Goal: Navigation & Orientation: Find specific page/section

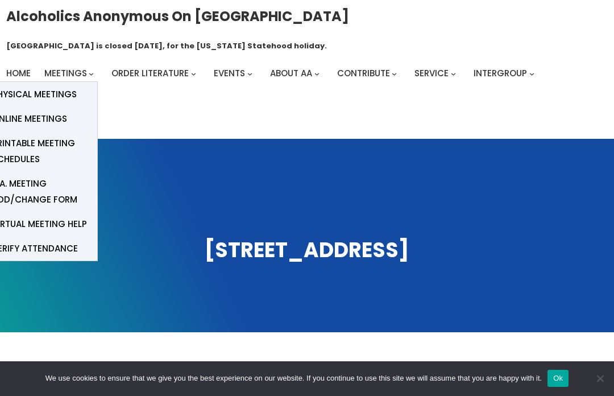
click at [31, 86] on span "Physical Meetings" at bounding box center [34, 94] width 85 height 16
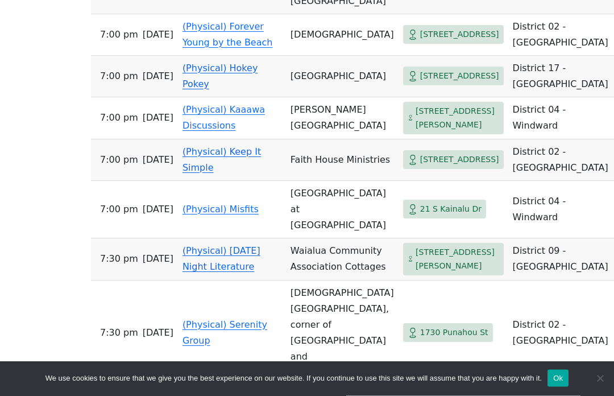
scroll to position [820, 0]
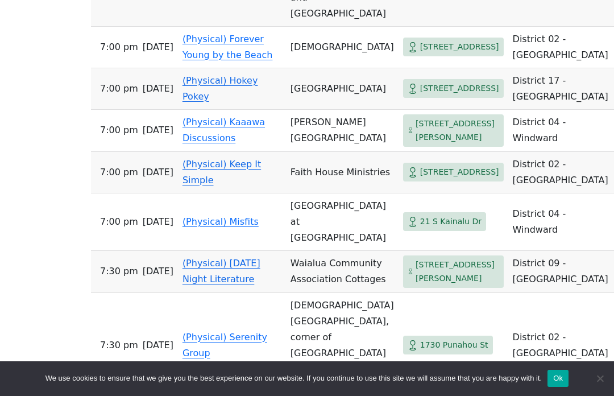
click at [315, 193] on td "Faith House Ministries" at bounding box center [342, 173] width 113 height 42
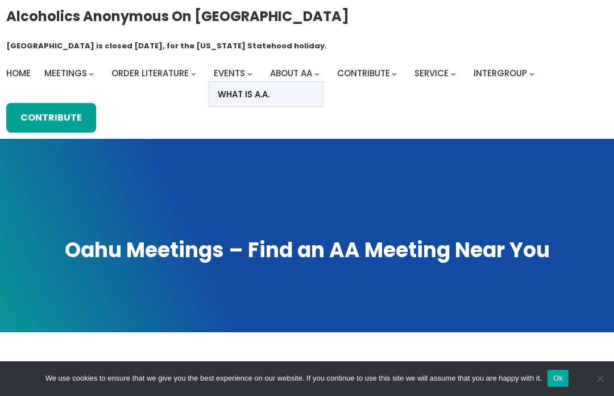
click at [282, 82] on link "What Is A.A." at bounding box center [266, 94] width 114 height 24
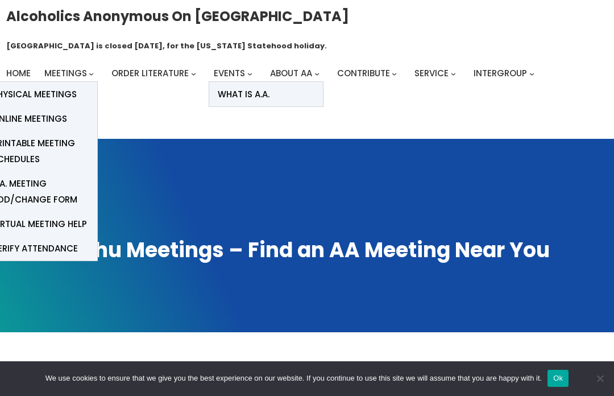
click at [25, 86] on span "Physical Meetings" at bounding box center [34, 94] width 85 height 16
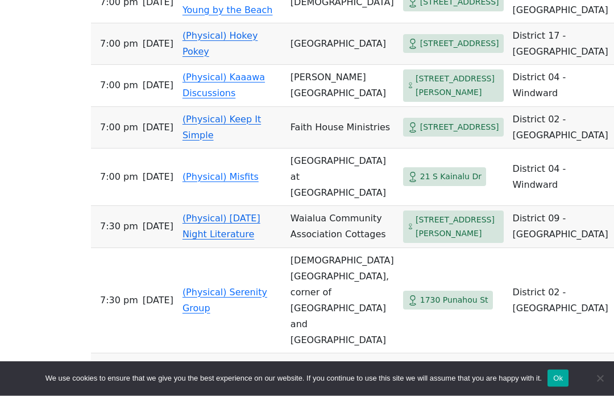
scroll to position [866, 0]
click at [509, 148] on td "District 02 - Honolulu" at bounding box center [563, 127] width 109 height 42
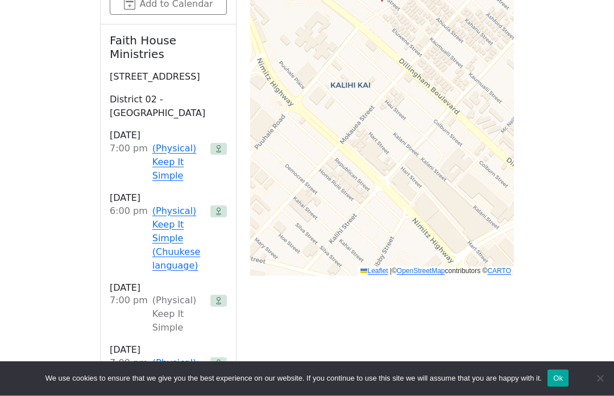
scroll to position [805, 0]
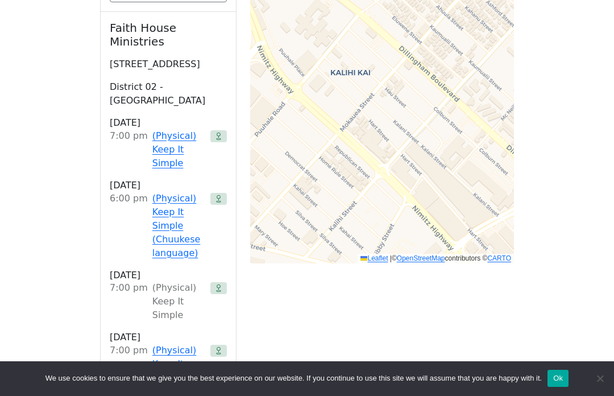
click at [224, 281] on div at bounding box center [218, 301] width 16 height 41
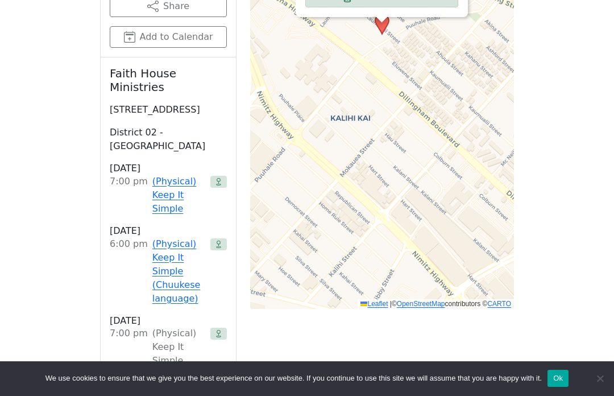
scroll to position [760, 0]
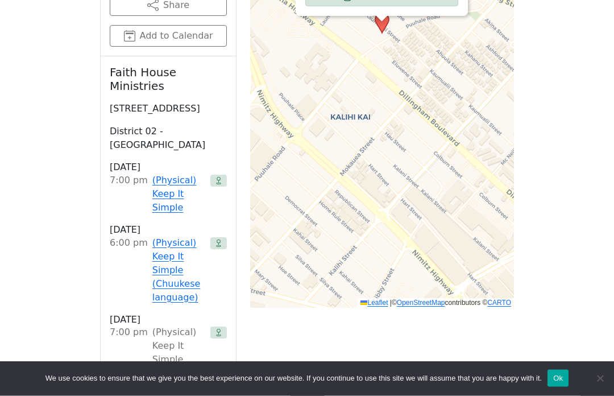
click at [221, 329] on icon at bounding box center [218, 332] width 7 height 7
click at [158, 326] on div "(Physical) Keep It Simple" at bounding box center [178, 346] width 53 height 41
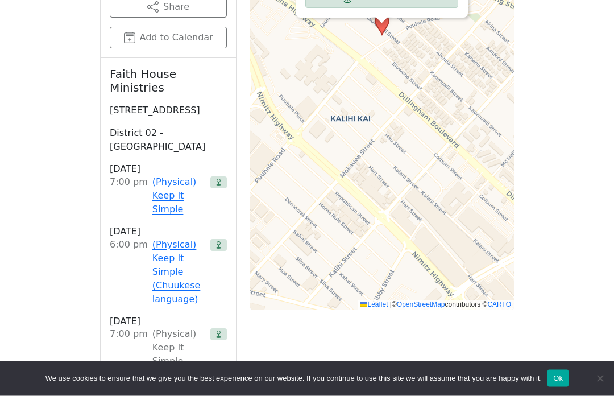
click at [154, 328] on div "(Physical) Keep It Simple" at bounding box center [178, 348] width 53 height 41
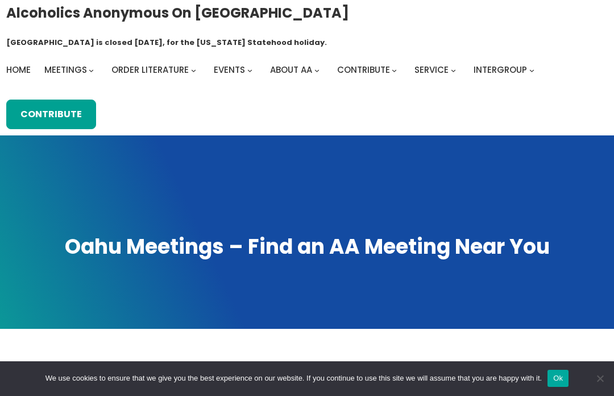
scroll to position [4, 0]
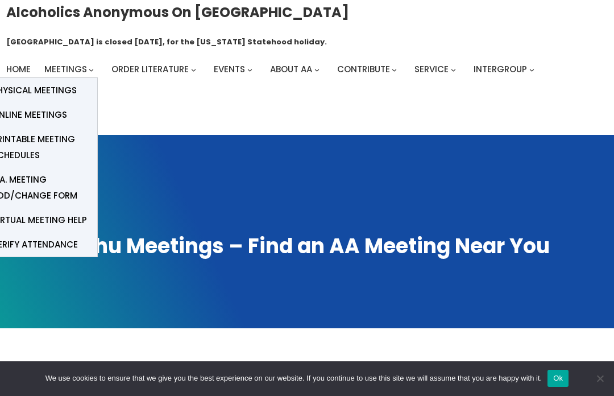
click at [25, 82] on span "Physical Meetings" at bounding box center [34, 90] width 85 height 16
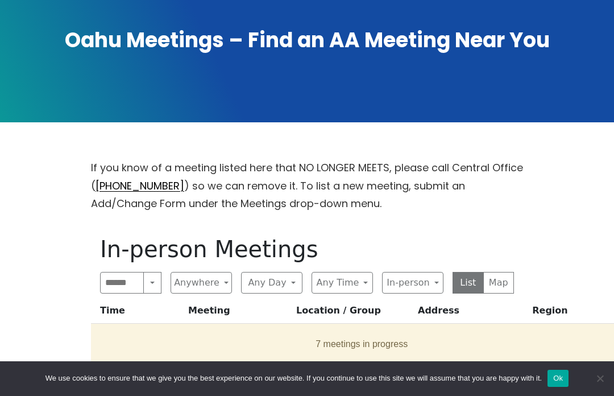
scroll to position [209, 0]
click at [291, 272] on button "Any Day" at bounding box center [271, 283] width 61 height 22
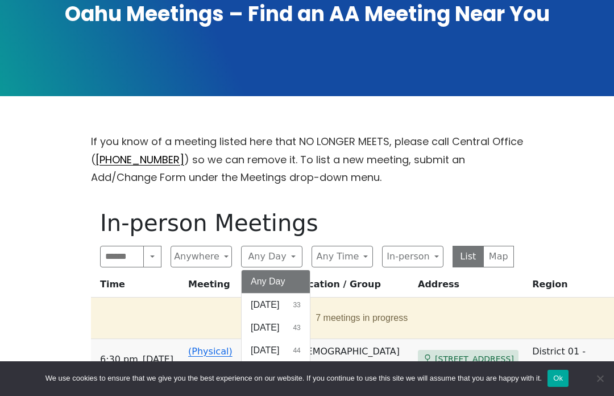
scroll to position [322, 0]
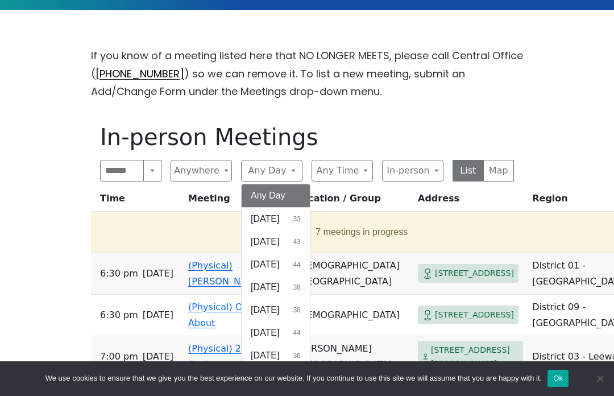
click at [308, 321] on button "[DATE] 44" at bounding box center [276, 332] width 68 height 23
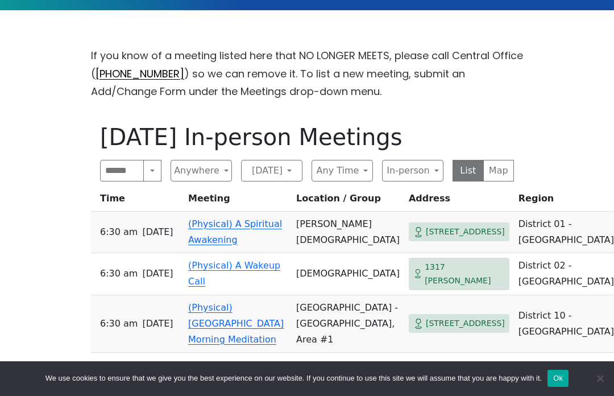
click at [363, 160] on button "Any Time" at bounding box center [342, 171] width 61 height 22
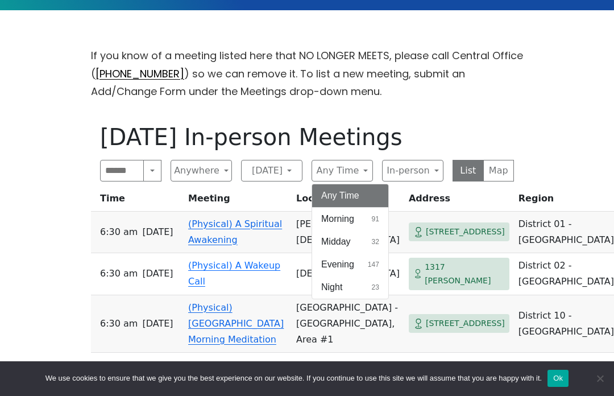
click at [377, 282] on span "23" at bounding box center [375, 287] width 7 height 10
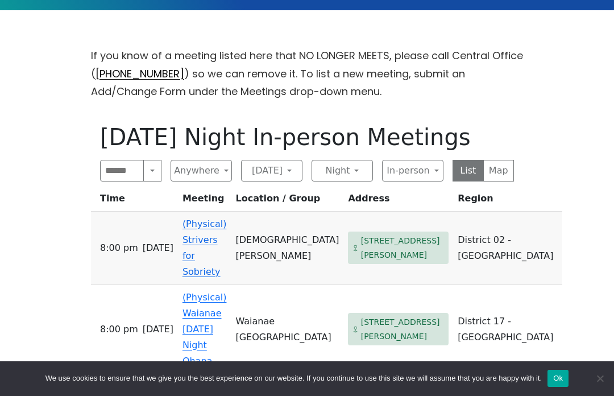
click at [226, 160] on button "Anywhere" at bounding box center [201, 171] width 61 height 22
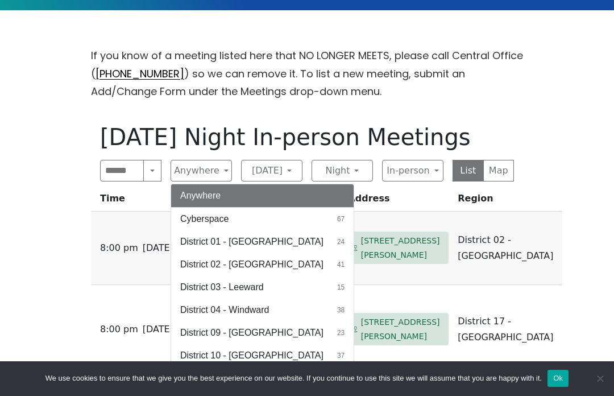
click at [276, 253] on button "District 02 - [GEOGRAPHIC_DATA] 41" at bounding box center [262, 264] width 183 height 23
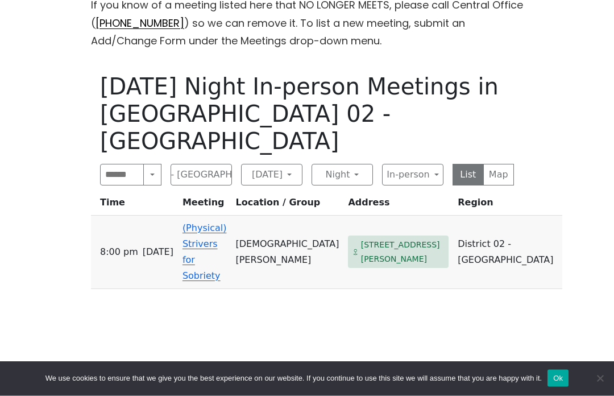
scroll to position [371, 0]
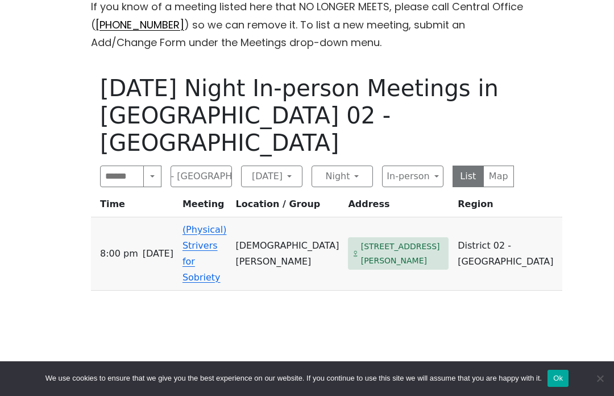
click at [151, 166] on button "Search" at bounding box center [152, 177] width 18 height 22
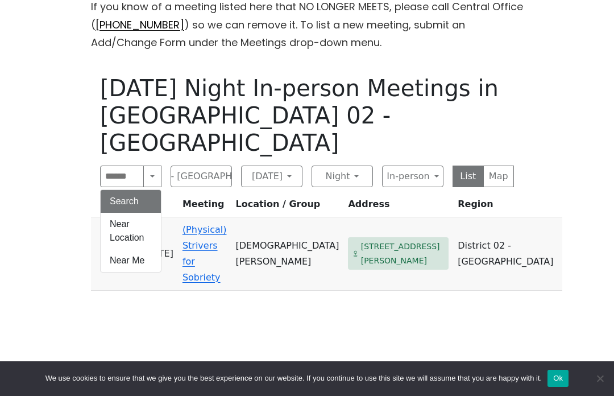
click at [131, 249] on button "Near Me" at bounding box center [131, 260] width 60 height 23
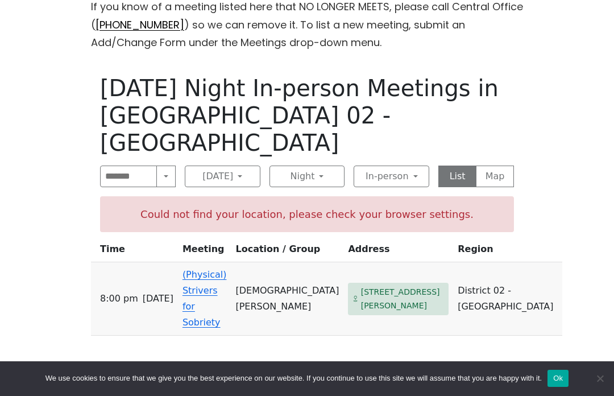
click at [163, 166] on button "Near Me" at bounding box center [165, 177] width 19 height 22
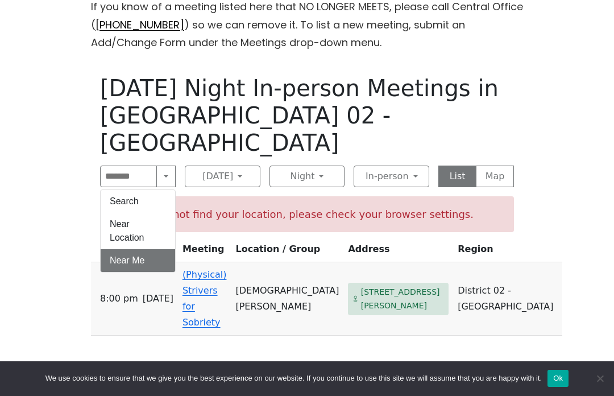
click at [134, 213] on button "Near Location" at bounding box center [138, 231] width 75 height 36
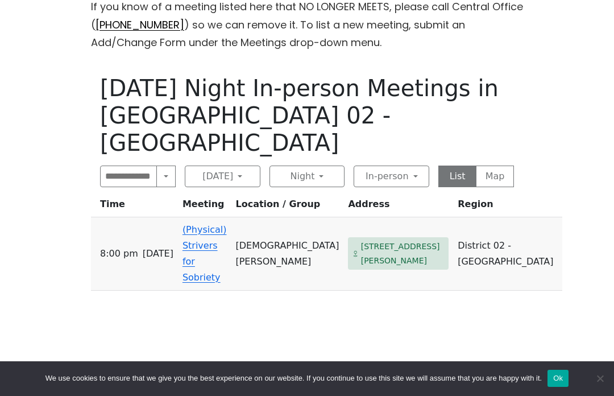
click at [321, 166] on button "Night" at bounding box center [308, 177] width 76 height 22
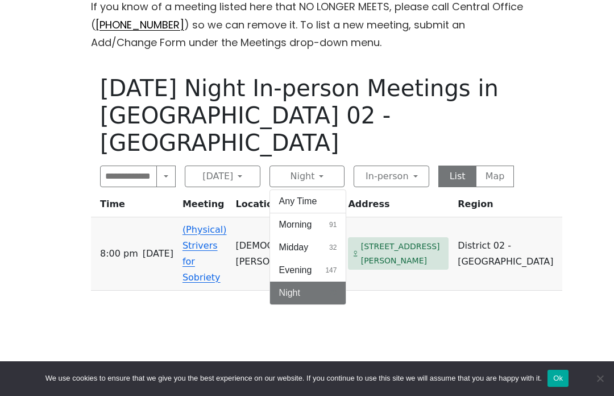
click at [329, 265] on span "147" at bounding box center [330, 270] width 11 height 10
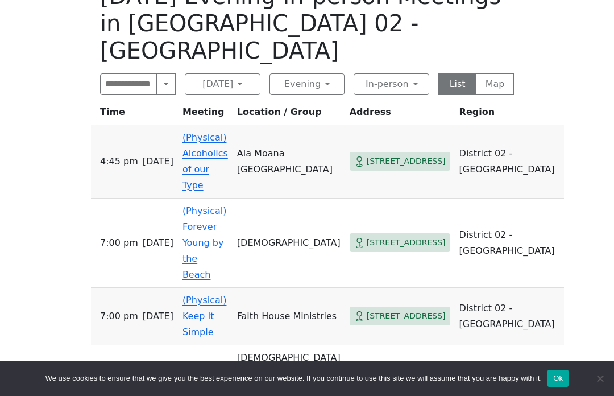
scroll to position [462, 0]
click at [300, 288] on td "Faith House Ministries" at bounding box center [289, 316] width 113 height 57
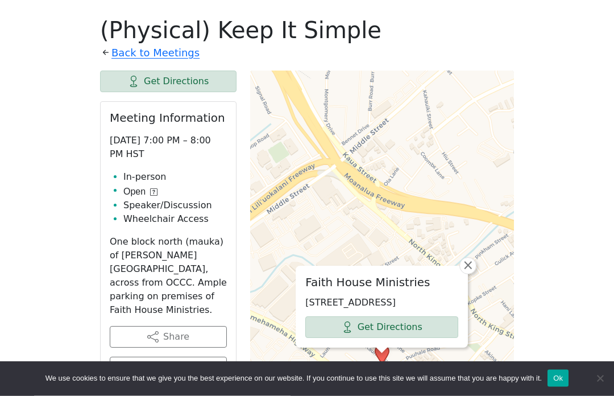
scroll to position [436, 0]
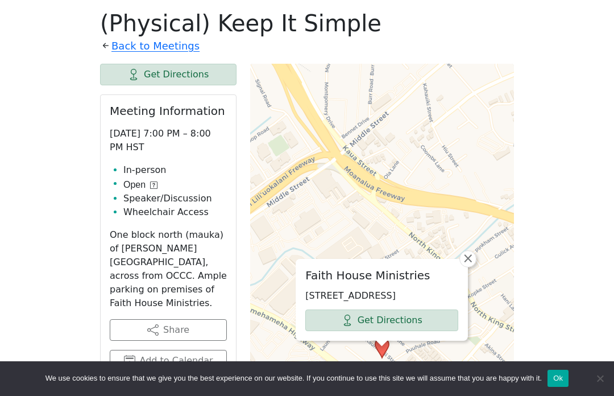
click at [396, 309] on link "Get Directions" at bounding box center [381, 320] width 153 height 22
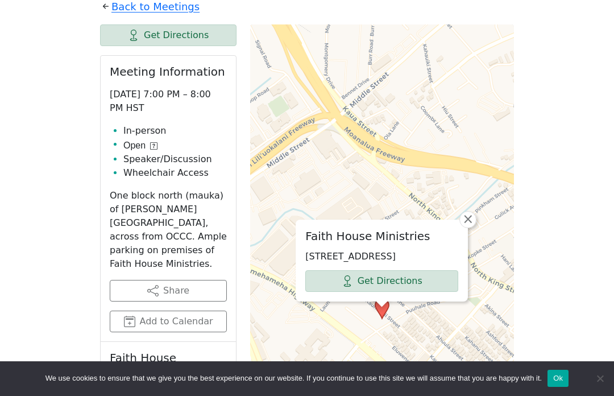
scroll to position [476, 0]
